Goal: Transaction & Acquisition: Purchase product/service

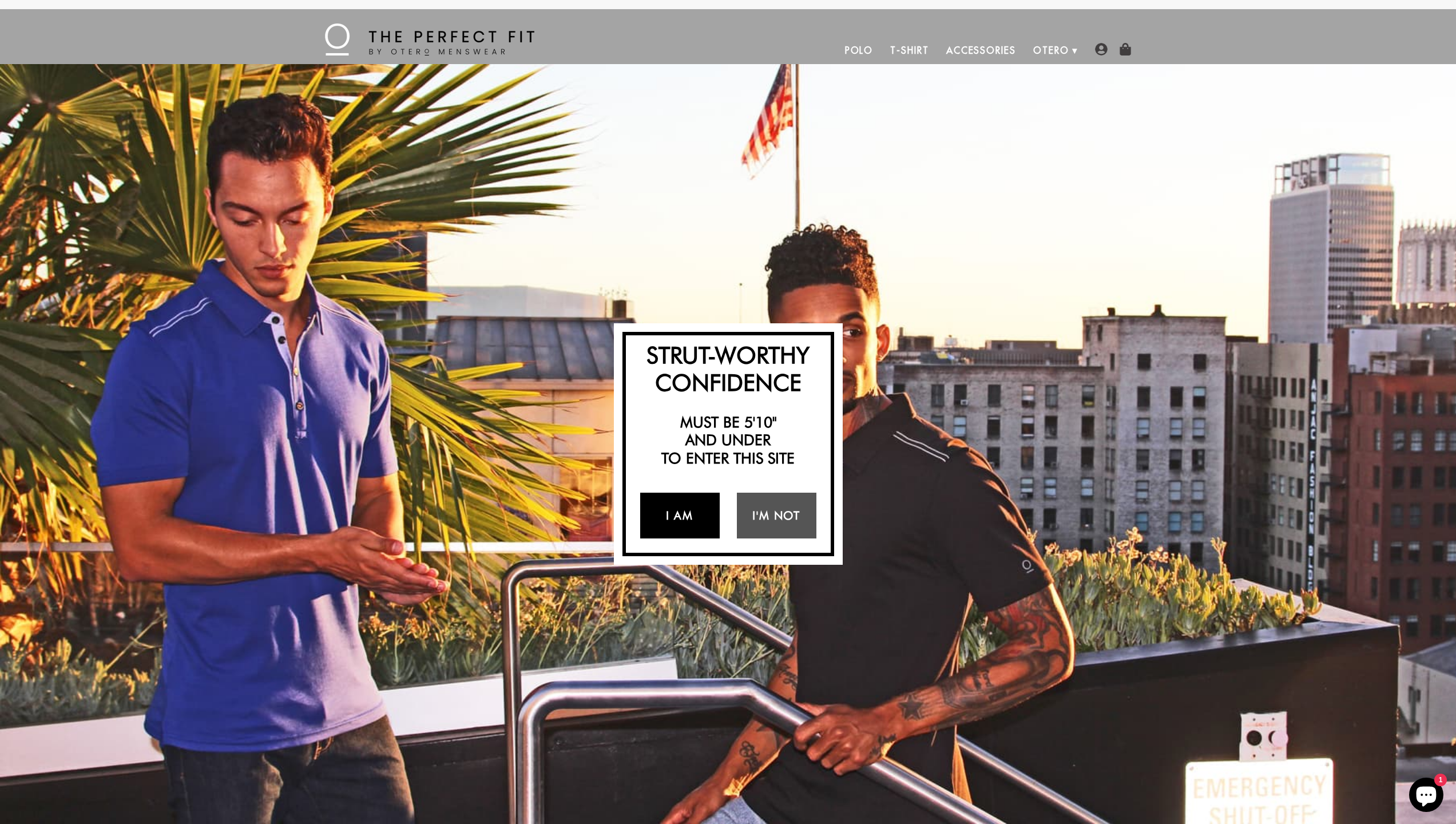
click at [665, 516] on link "I Am" at bounding box center [679, 515] width 79 height 46
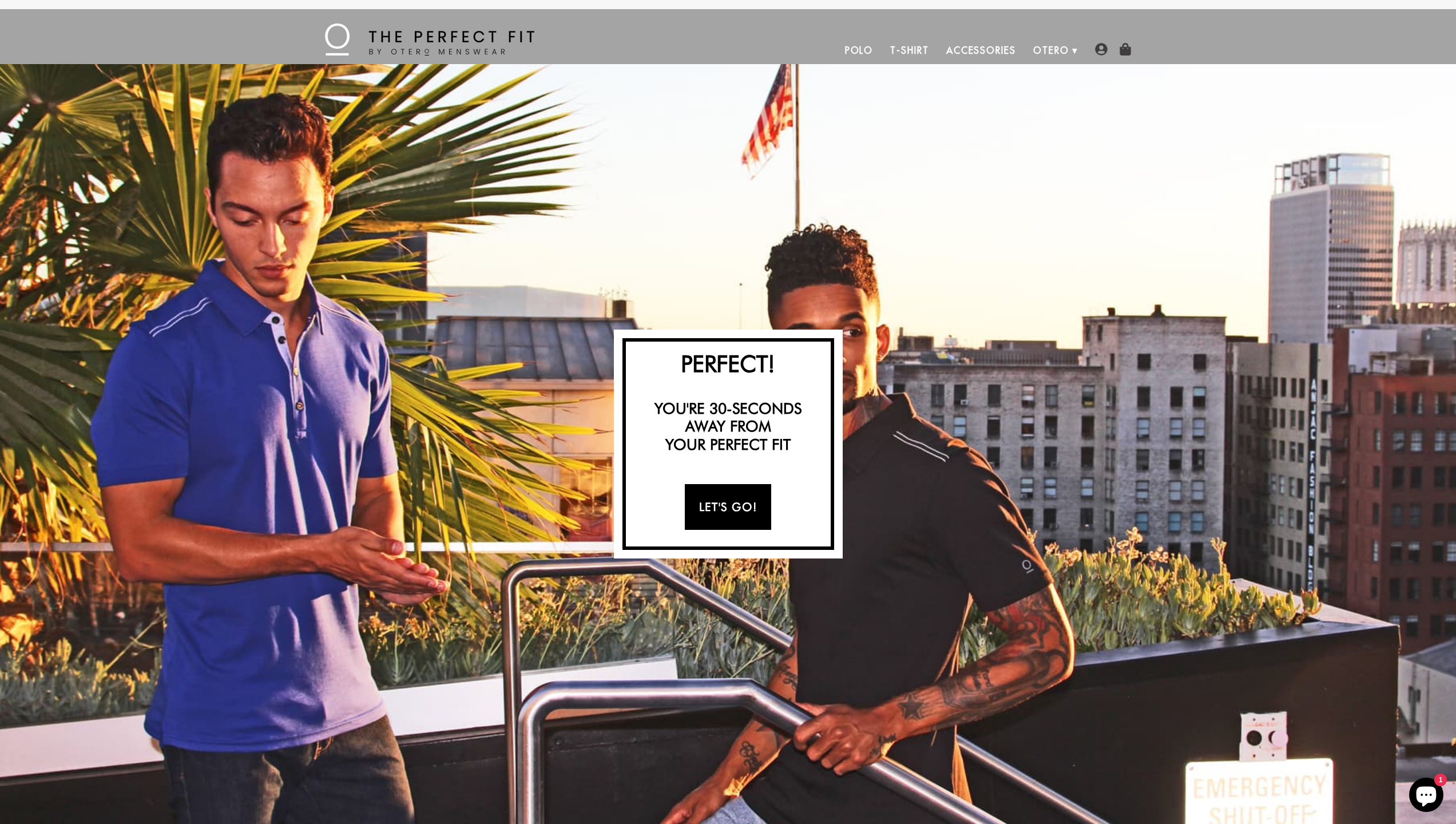
click at [719, 520] on link "Let's Go!" at bounding box center [727, 507] width 87 height 46
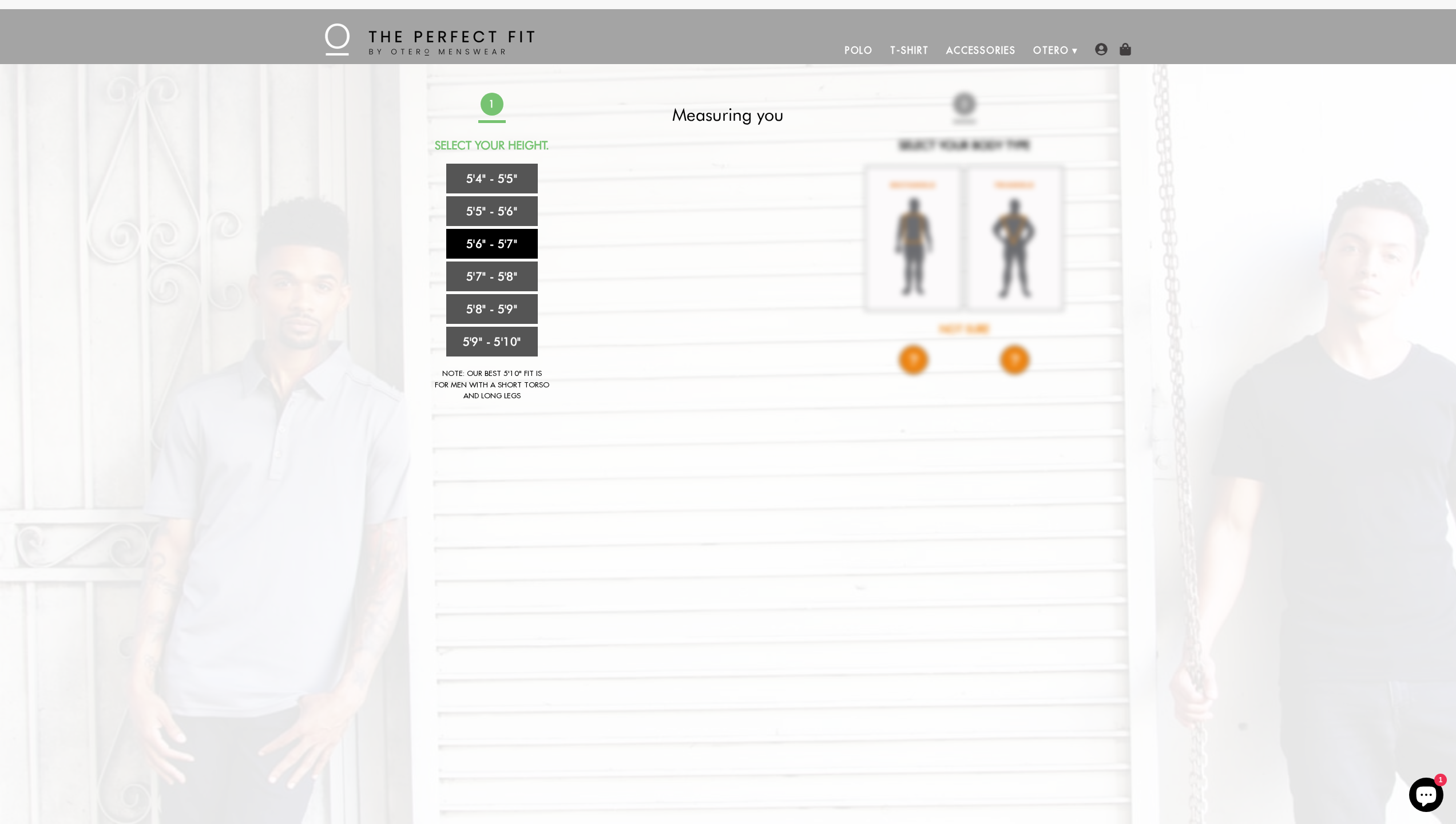
click at [476, 240] on link "5'6" - 5'7"" at bounding box center [492, 244] width 91 height 30
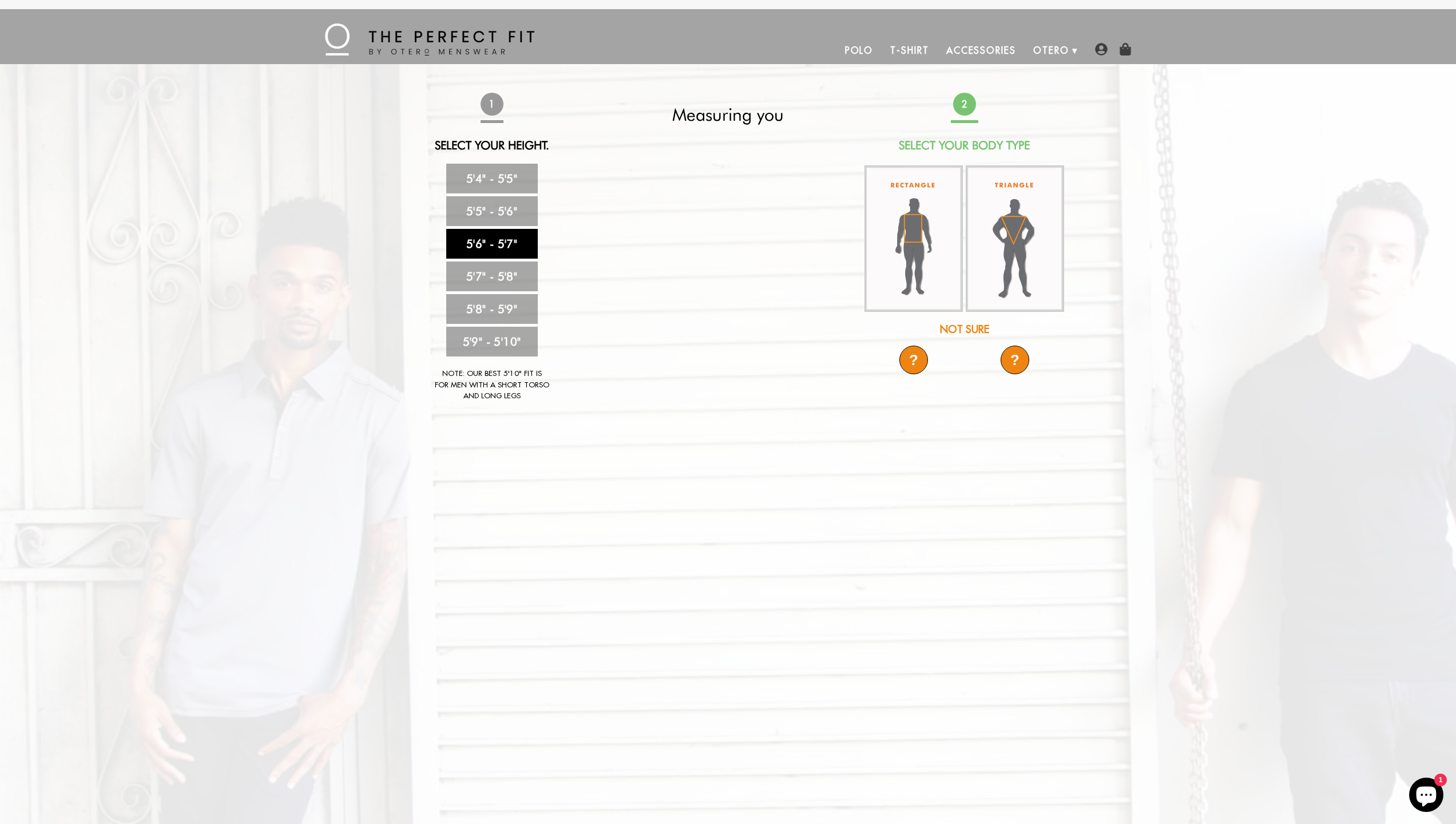
click at [503, 245] on link "5'6" - 5'7"" at bounding box center [492, 244] width 91 height 30
click at [1027, 243] on img at bounding box center [1015, 237] width 99 height 144
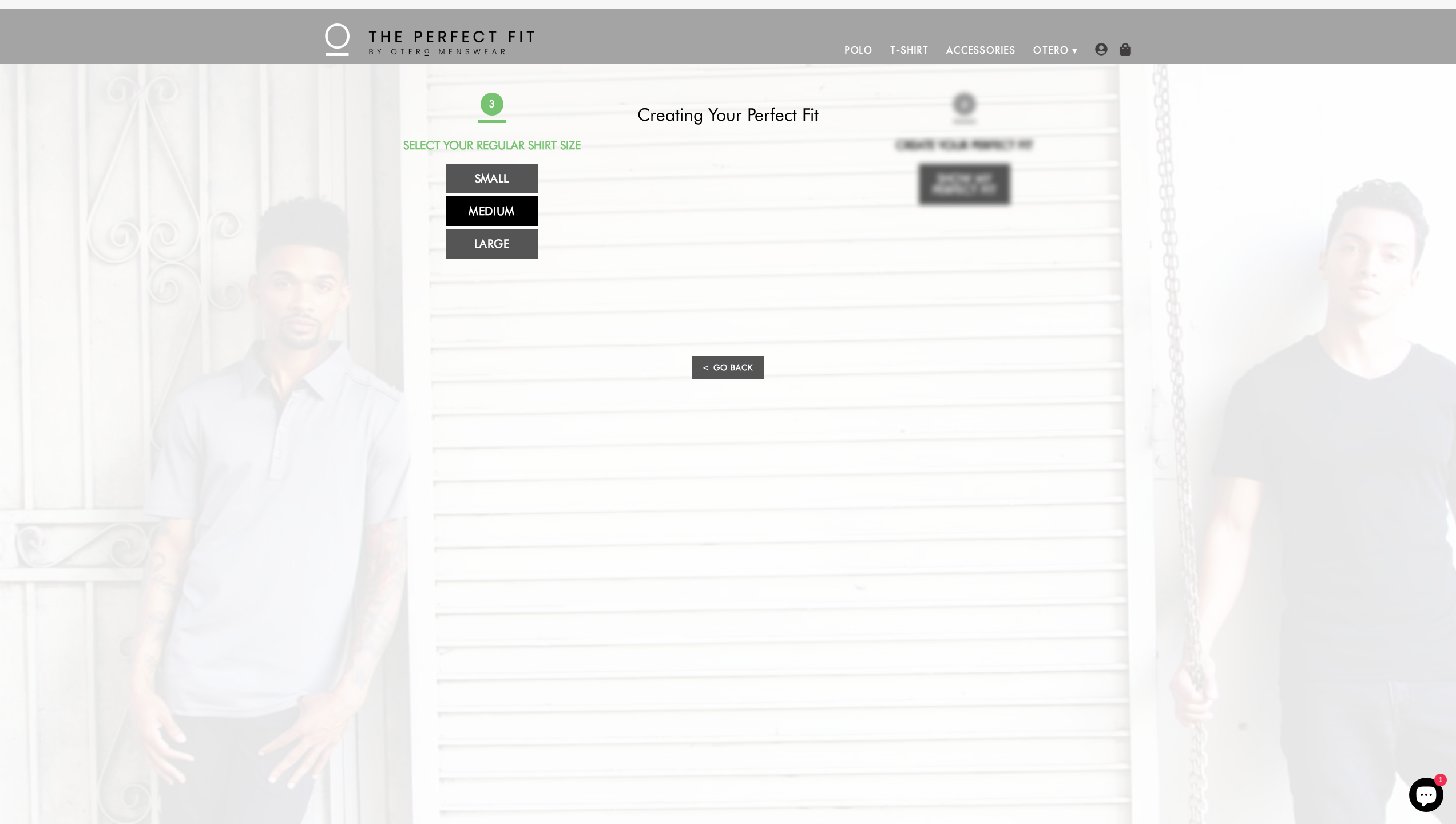
click at [498, 211] on link "Medium" at bounding box center [492, 211] width 91 height 30
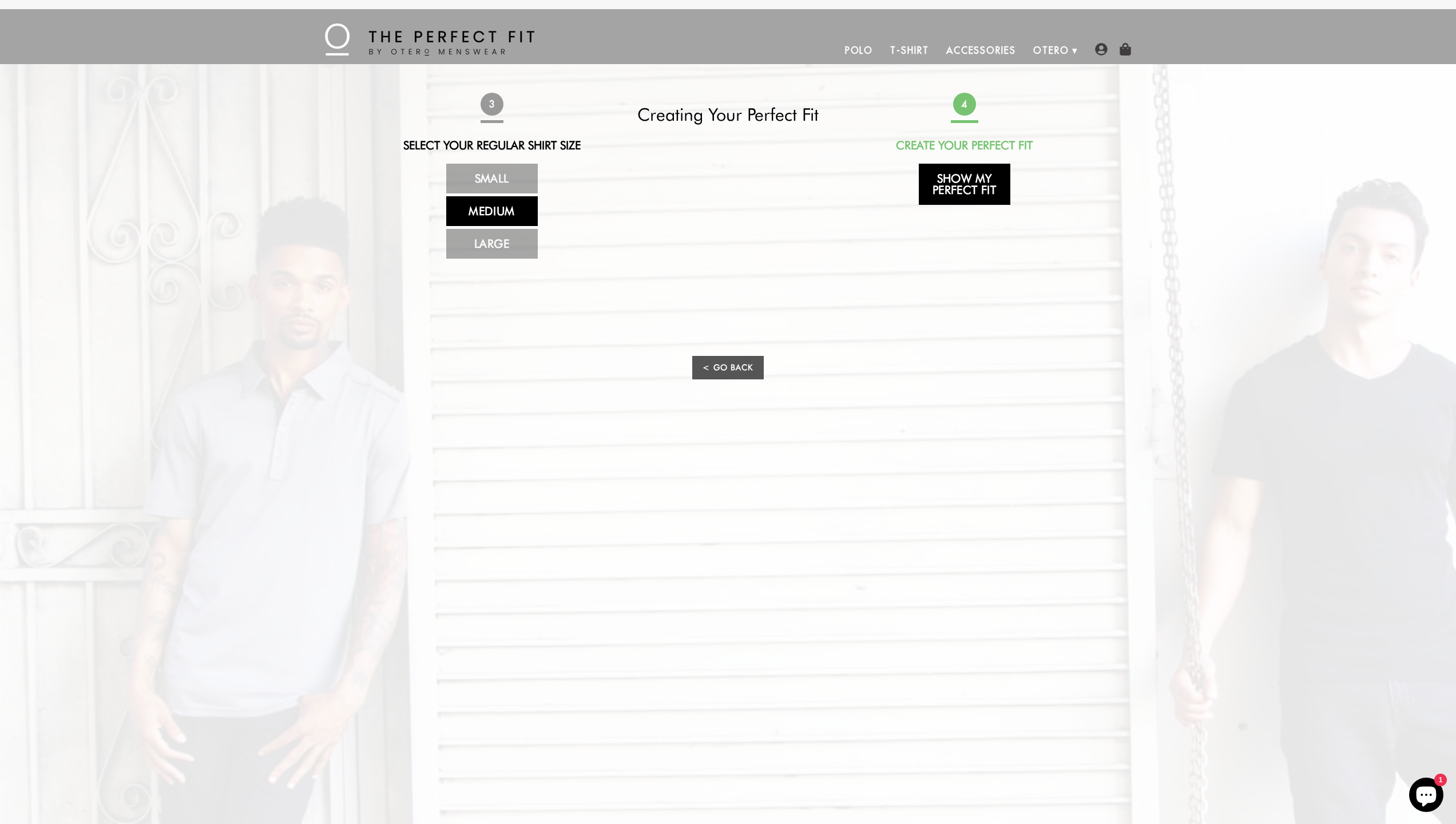
click at [970, 182] on link "Show My Perfect Fit" at bounding box center [964, 184] width 91 height 41
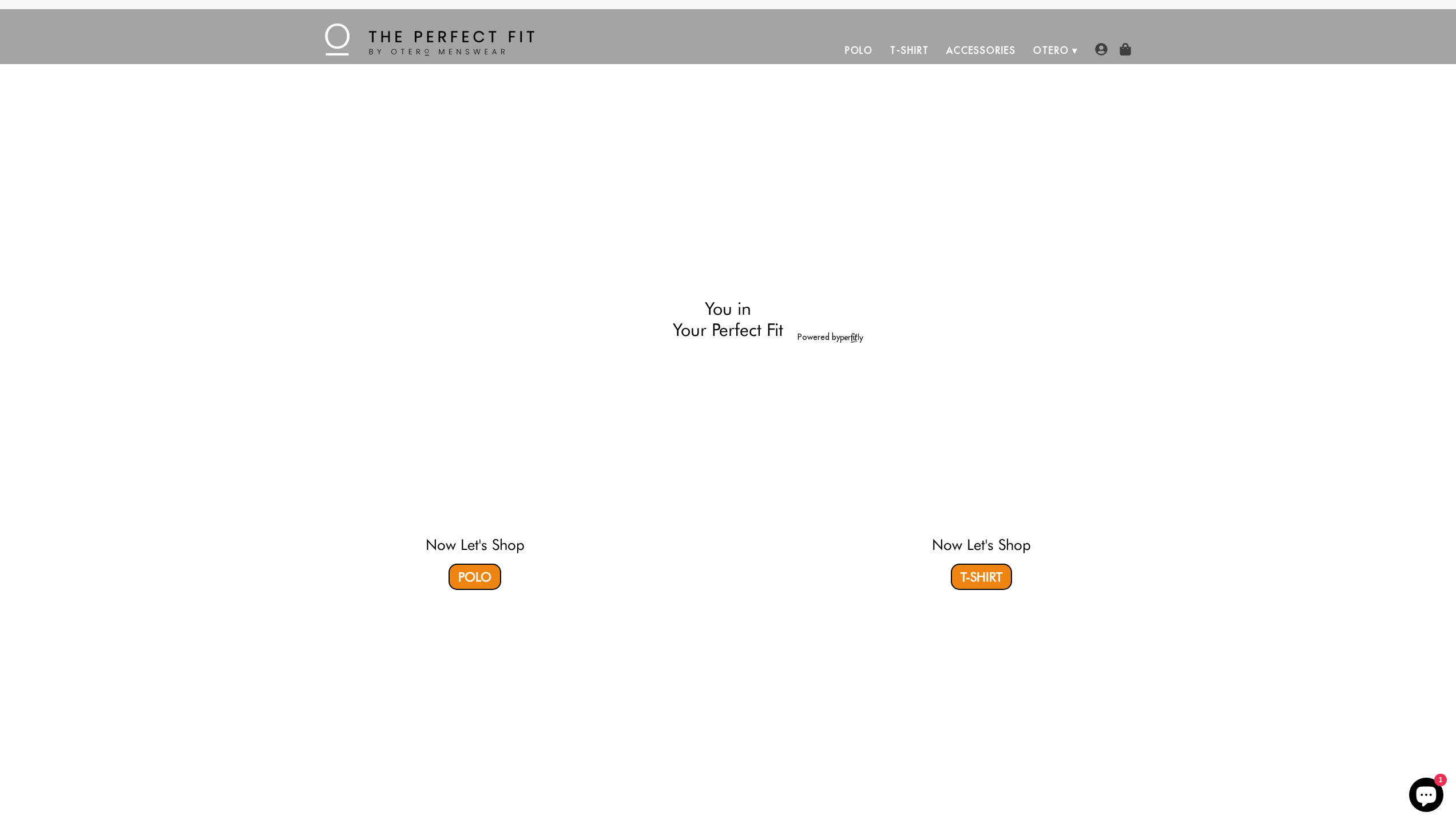
select select "56-57"
select select "triangle"
select select "M"
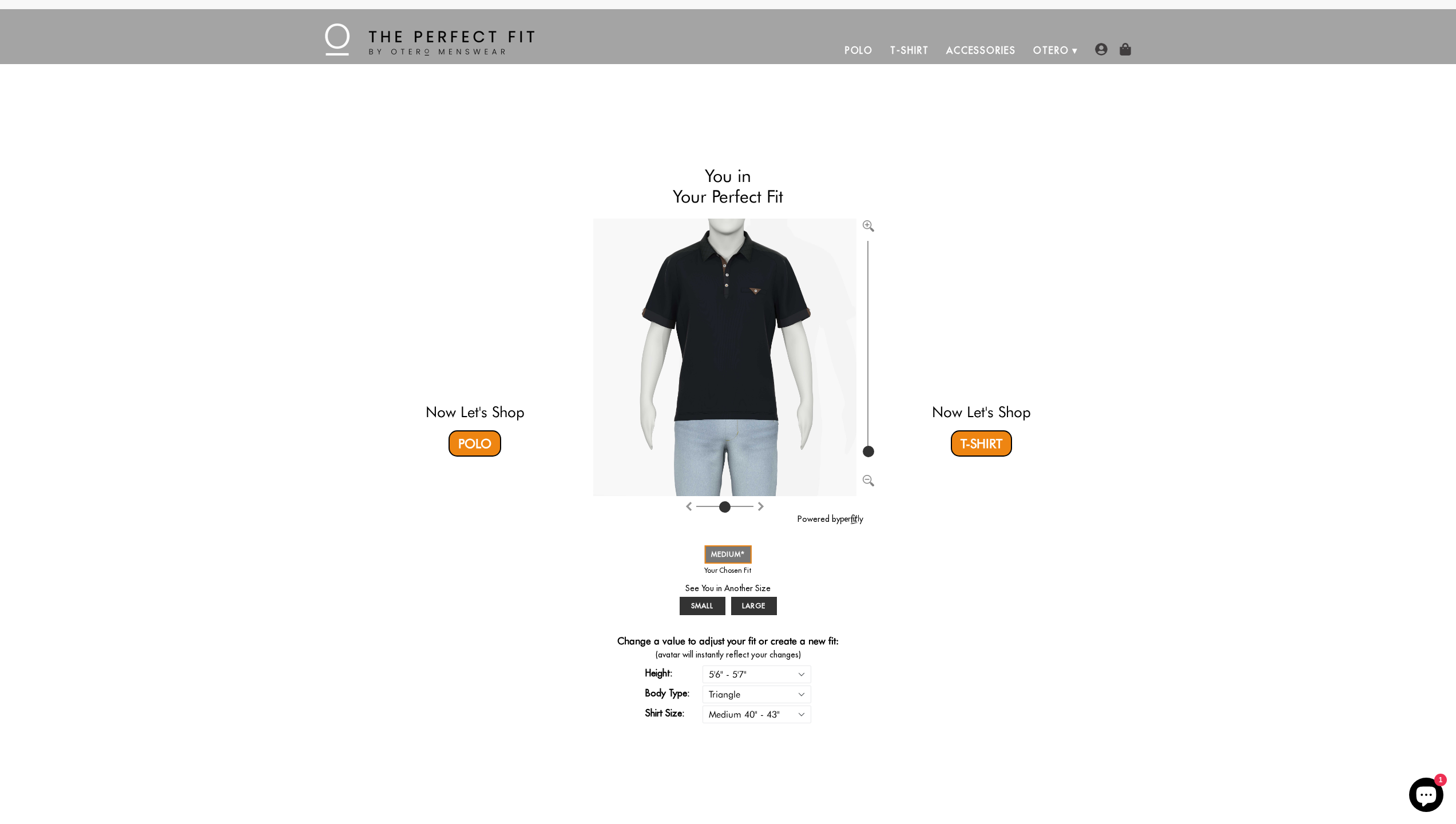
click at [972, 47] on link "Accessories" at bounding box center [980, 49] width 87 height 27
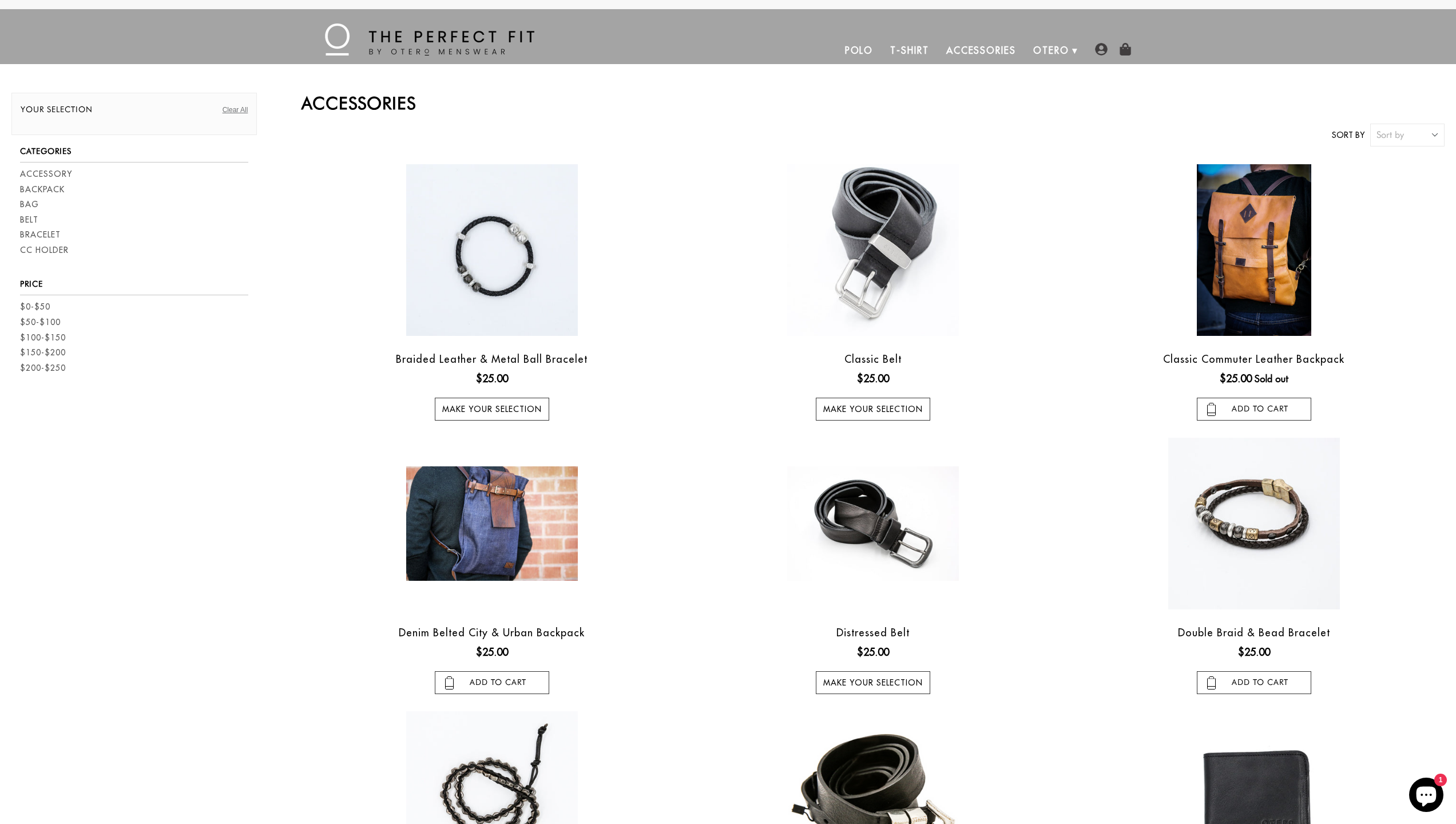
click at [843, 46] on link "Polo" at bounding box center [858, 49] width 46 height 27
click at [237, 105] on link "Clear All" at bounding box center [236, 109] width 26 height 10
click at [234, 111] on link "Clear All" at bounding box center [236, 109] width 26 height 10
click at [899, 49] on link "T-Shirt" at bounding box center [910, 49] width 56 height 27
